Goal: Check status: Check status

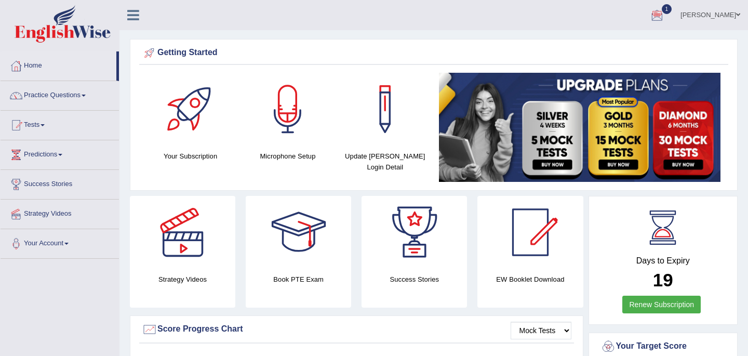
click at [650, 11] on div at bounding box center [658, 16] width 16 height 16
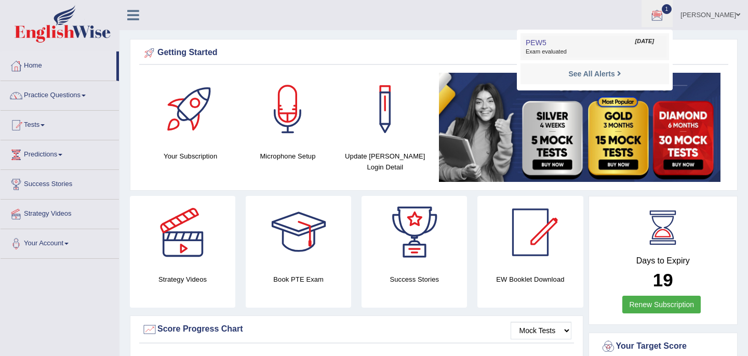
click at [535, 49] on span "Exam evaluated" at bounding box center [595, 52] width 138 height 8
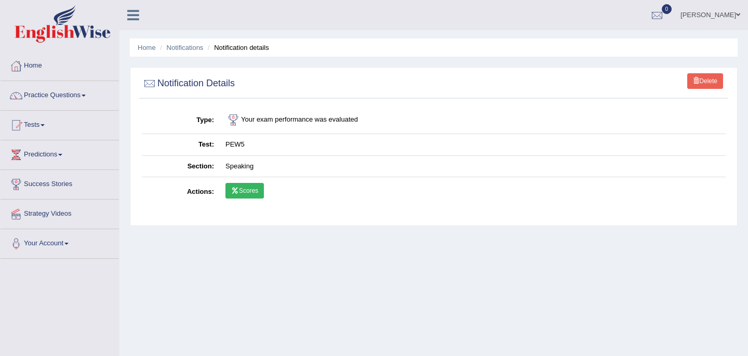
click at [237, 192] on icon at bounding box center [235, 191] width 8 height 6
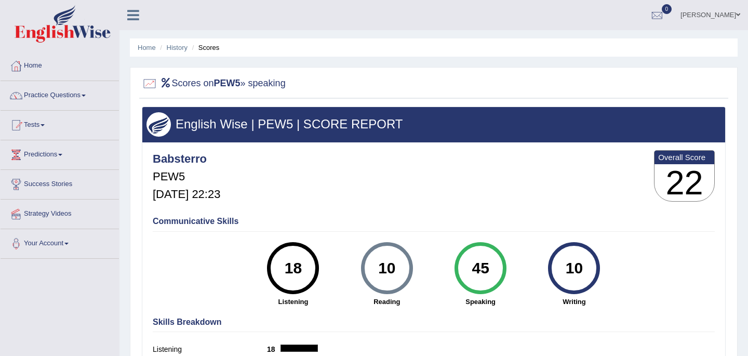
click at [31, 70] on link "Home" at bounding box center [60, 64] width 119 height 26
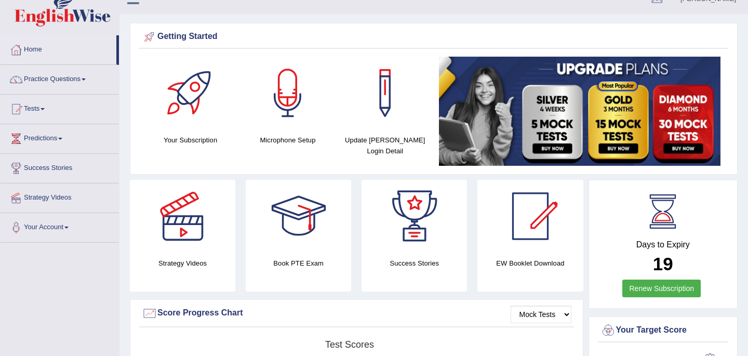
scroll to position [19, 0]
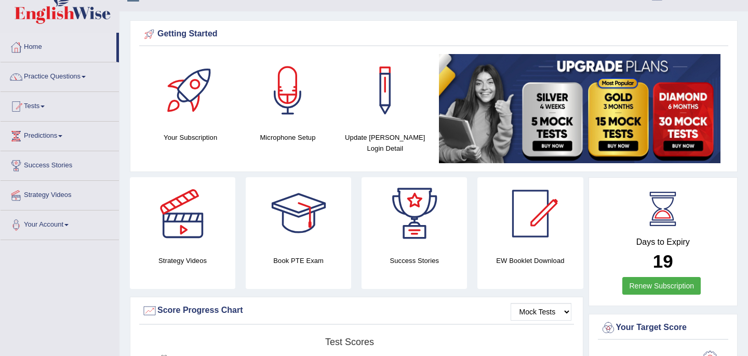
click at [58, 112] on link "Tests" at bounding box center [60, 105] width 119 height 26
